Goal: Book appointment/travel/reservation

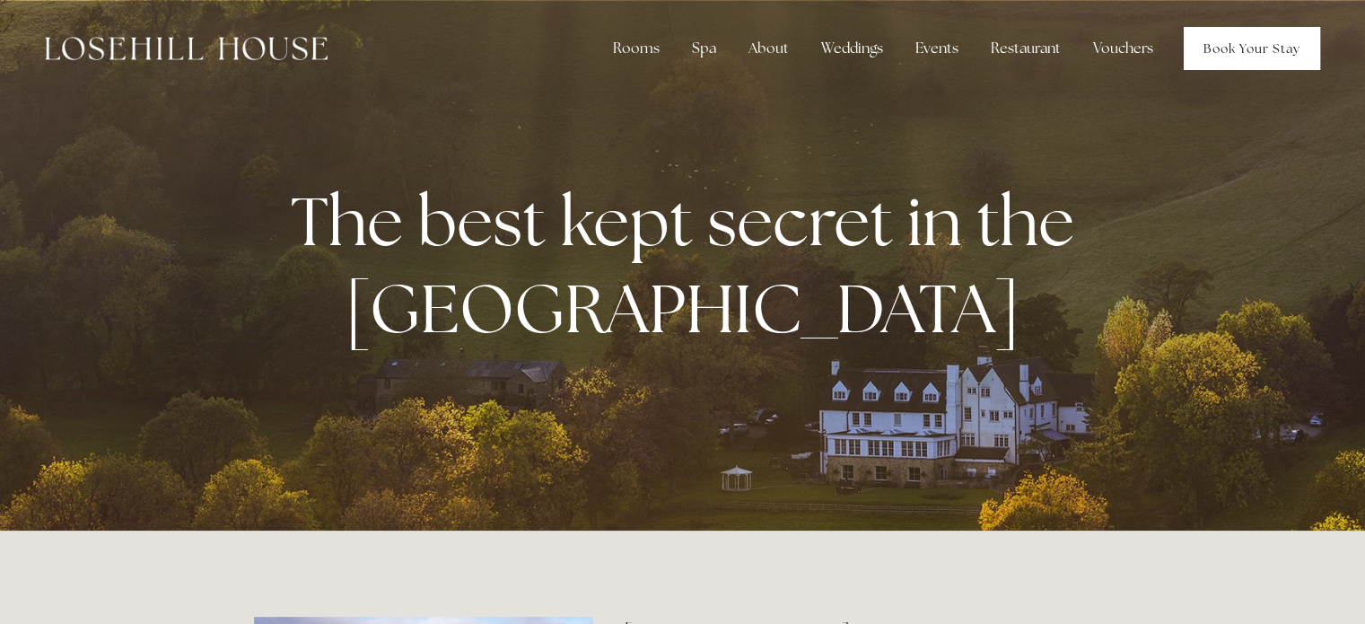
click at [1287, 37] on link "Book Your Stay" at bounding box center [1252, 48] width 136 height 43
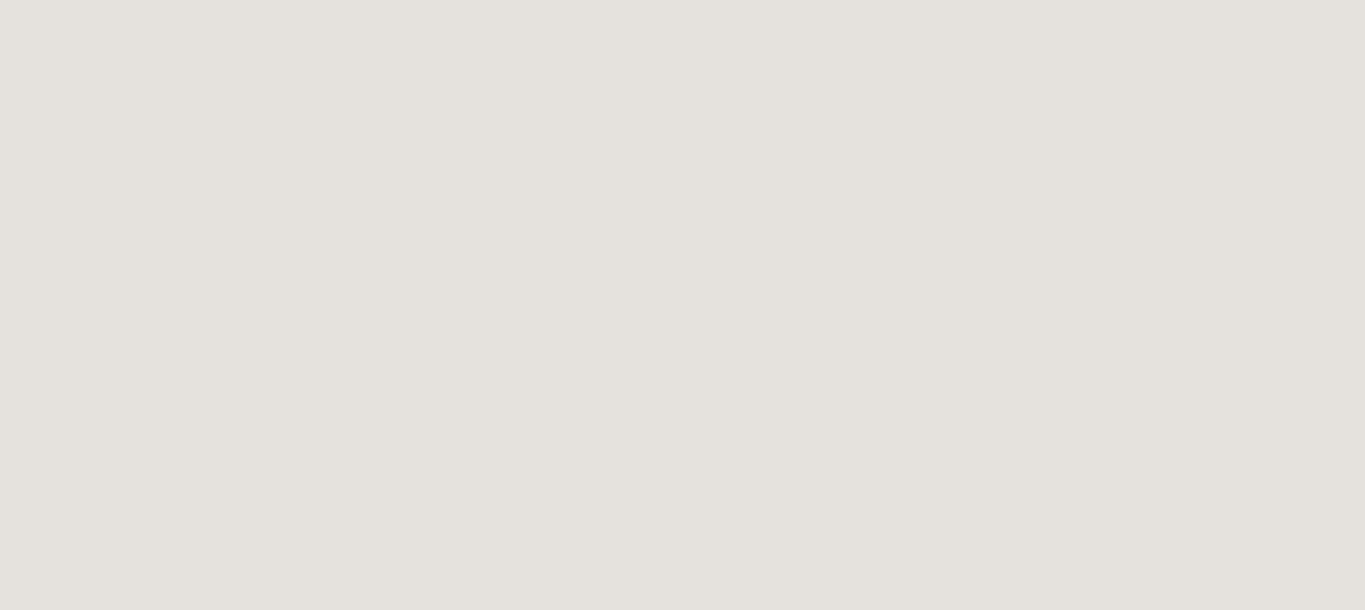
scroll to position [1084, 0]
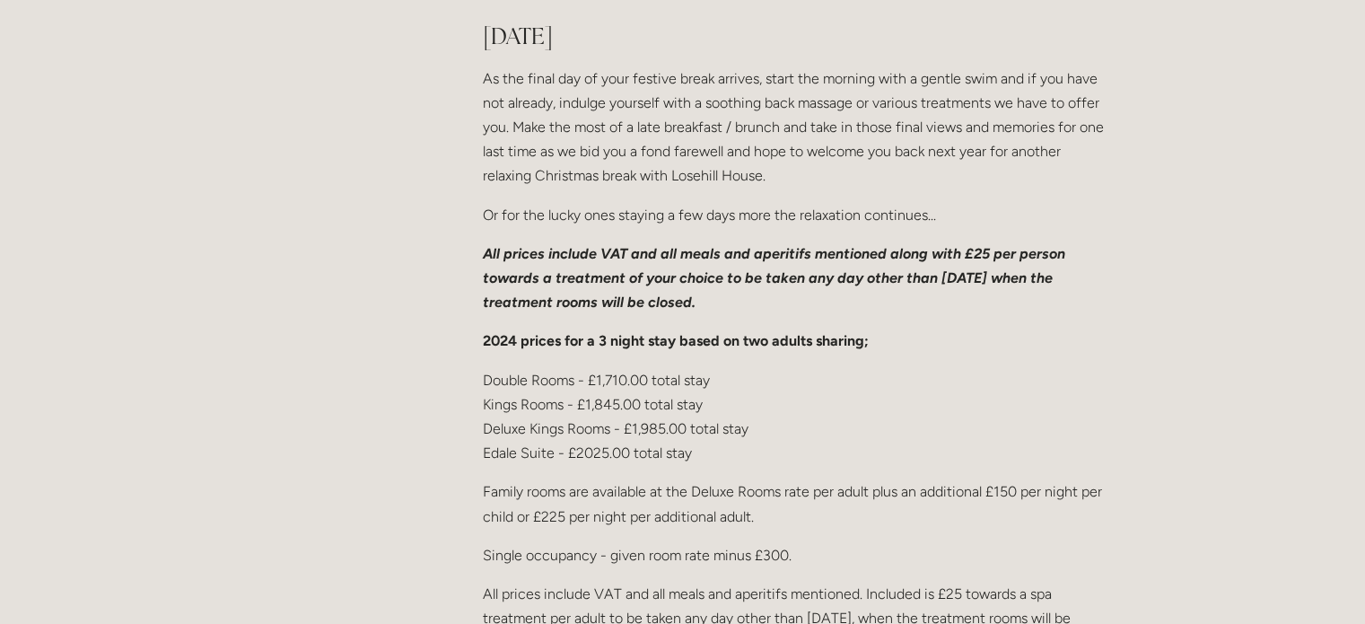
scroll to position [2603, 0]
